Goal: Transaction & Acquisition: Purchase product/service

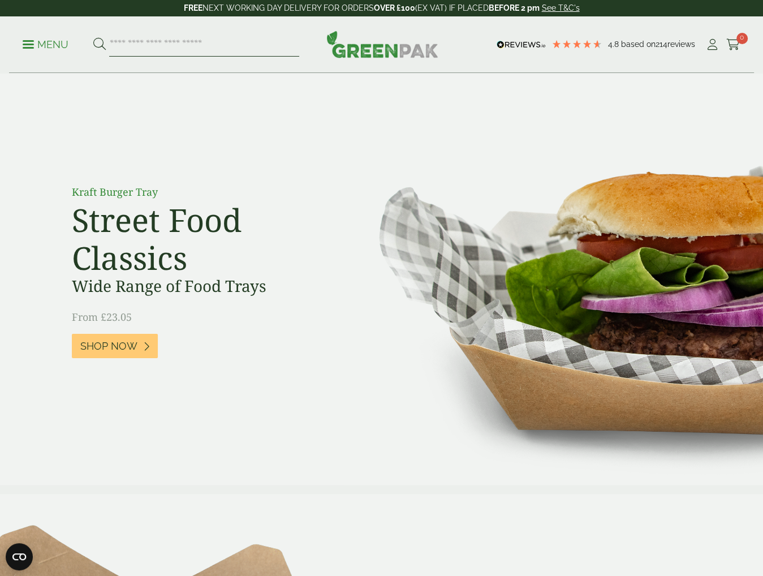
click at [140, 44] on input "search" at bounding box center [204, 45] width 190 height 24
type input "*******"
click at [93, 37] on button at bounding box center [99, 44] width 12 height 15
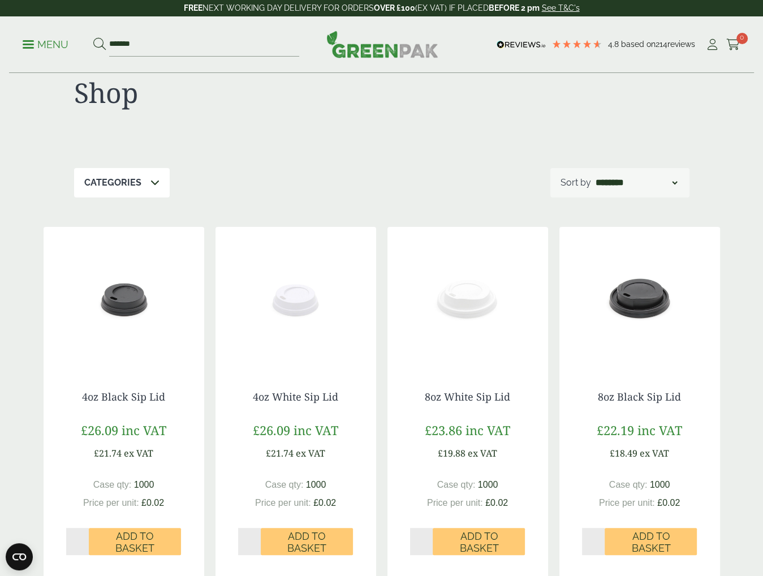
scroll to position [57, 0]
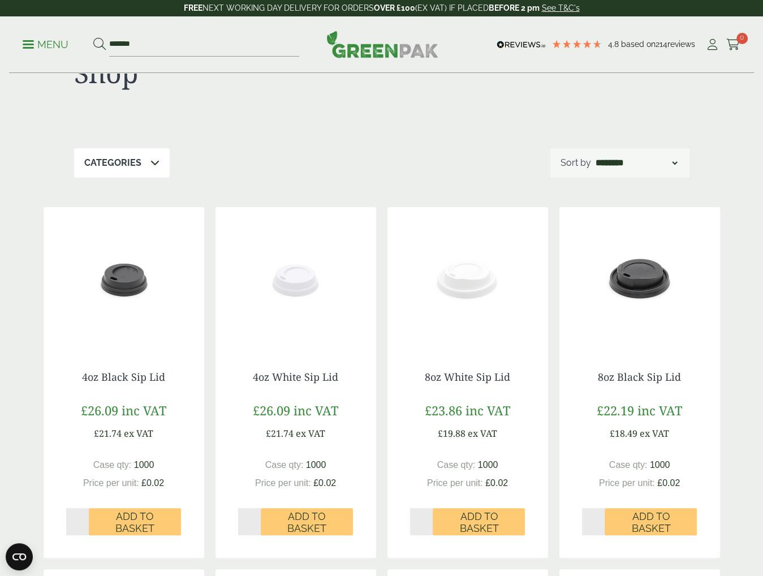
click at [470, 291] on img at bounding box center [467, 277] width 161 height 141
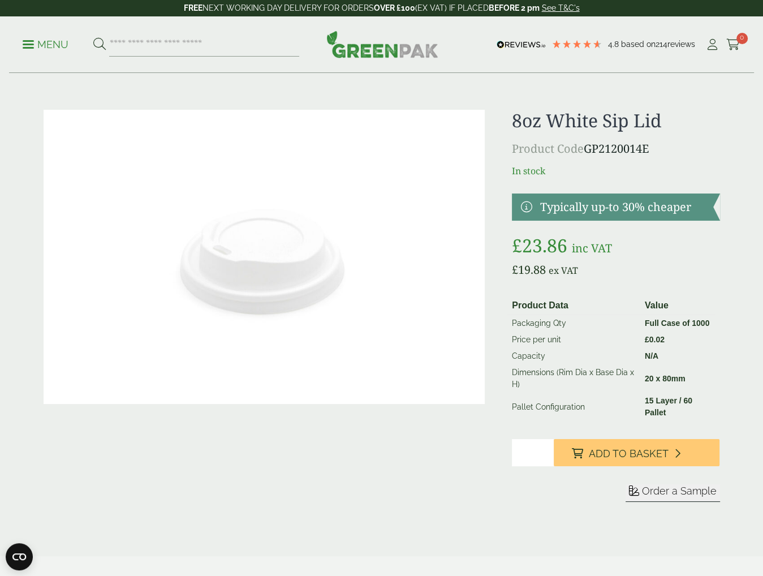
click at [218, 264] on img at bounding box center [265, 257] width 442 height 294
click at [641, 287] on div "8oz White Sip Lid Product Code GP2120014E In stock Typically up-to 30% cheaper …" at bounding box center [616, 319] width 208 height 419
